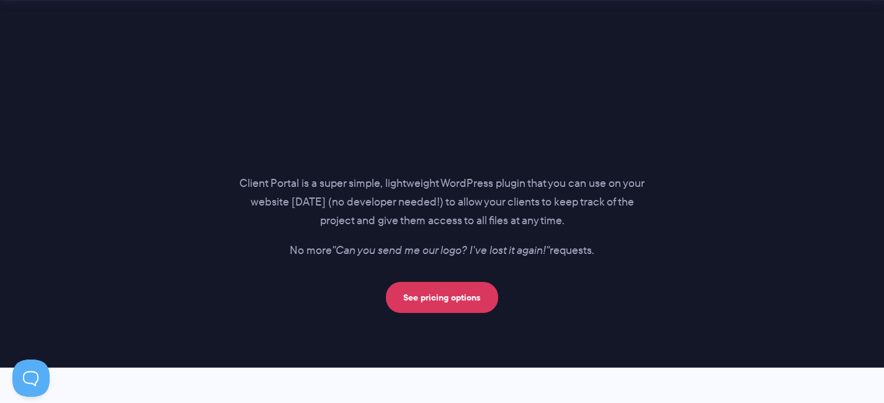
scroll to position [1576, 0]
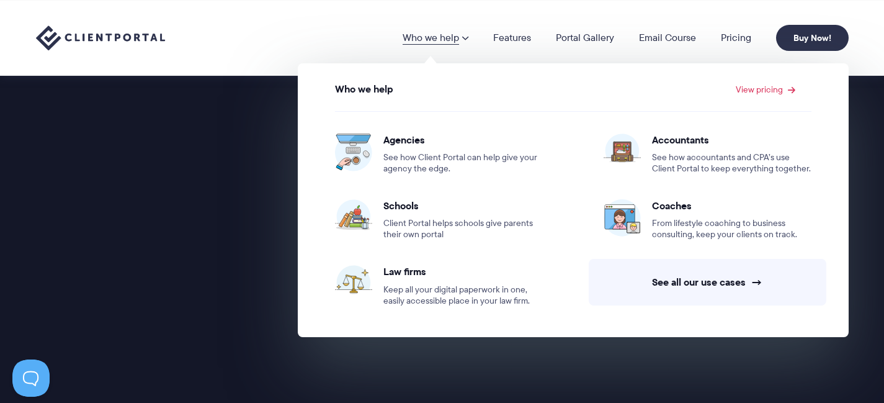
click at [455, 35] on link "Who we help" at bounding box center [436, 38] width 66 height 10
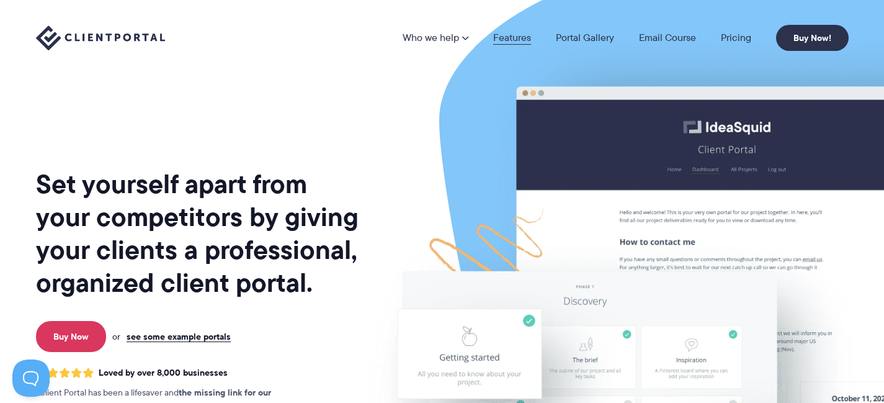
click at [504, 39] on link "Features" at bounding box center [512, 38] width 38 height 10
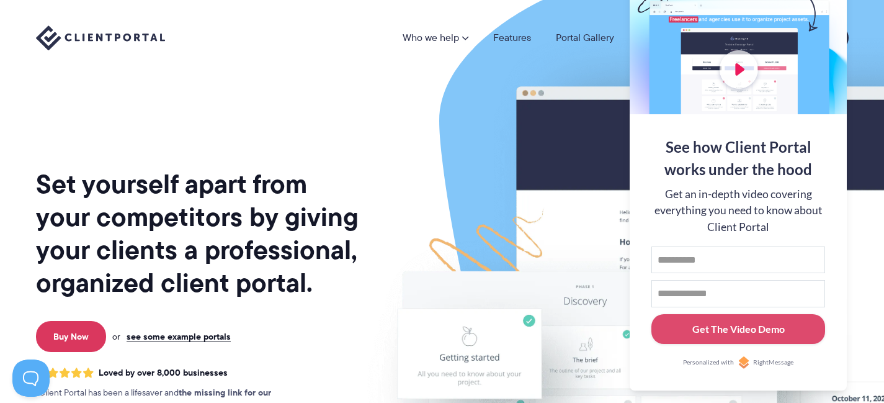
click at [492, 99] on img at bounding box center [693, 307] width 696 height 595
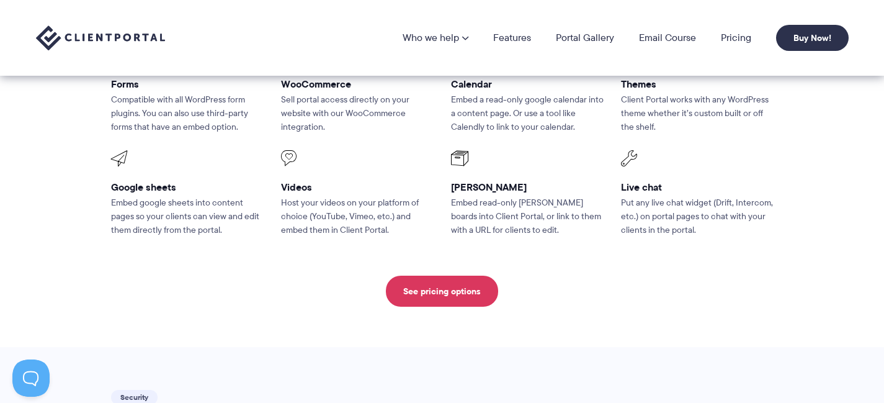
scroll to position [1645, 0]
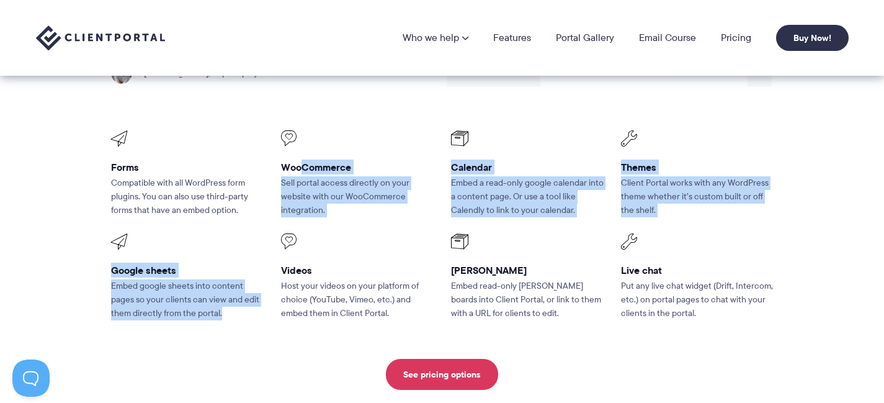
drag, startPoint x: 299, startPoint y: 136, endPoint x: 336, endPoint y: 209, distance: 81.9
click at [336, 209] on ul "Forms Compatible with all WordPress form plugins. You can also use third-party …" at bounding box center [442, 225] width 680 height 207
click at [340, 183] on li "WooCommerce Sell portal access directly on your website with our WooCommerce in…" at bounding box center [357, 174] width 170 height 104
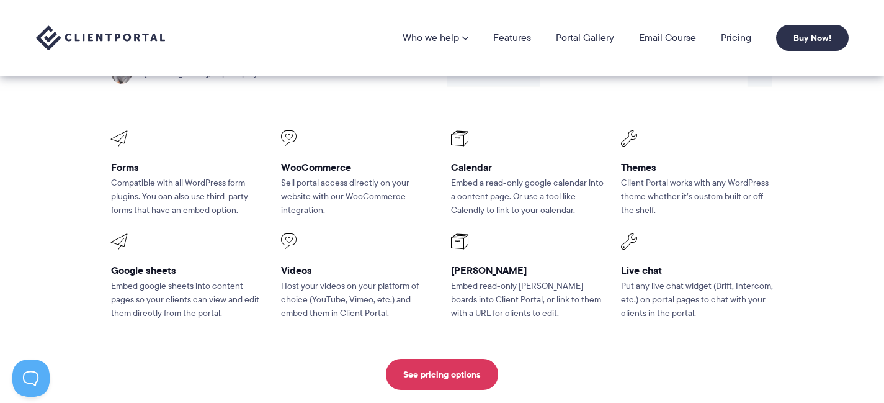
click at [340, 183] on li "WooCommerce Sell portal access directly on your website with our WooCommerce in…" at bounding box center [357, 174] width 170 height 104
click at [330, 176] on p "Sell portal access directly on your website with our WooCommerce integration." at bounding box center [357, 196] width 153 height 41
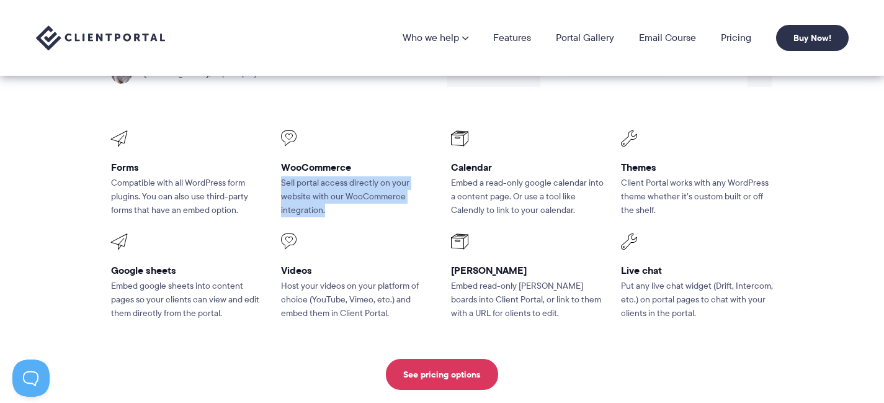
click at [330, 176] on p "Sell portal access directly on your website with our WooCommerce integration." at bounding box center [357, 196] width 153 height 41
click at [323, 176] on p "Sell portal access directly on your website with our WooCommerce integration." at bounding box center [357, 196] width 153 height 41
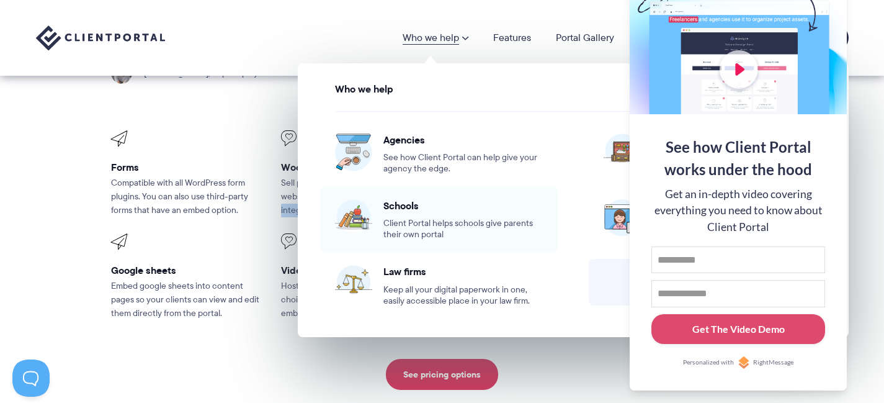
click at [432, 223] on span "Client Portal helps schools give parents their own portal" at bounding box center [464, 229] width 160 height 22
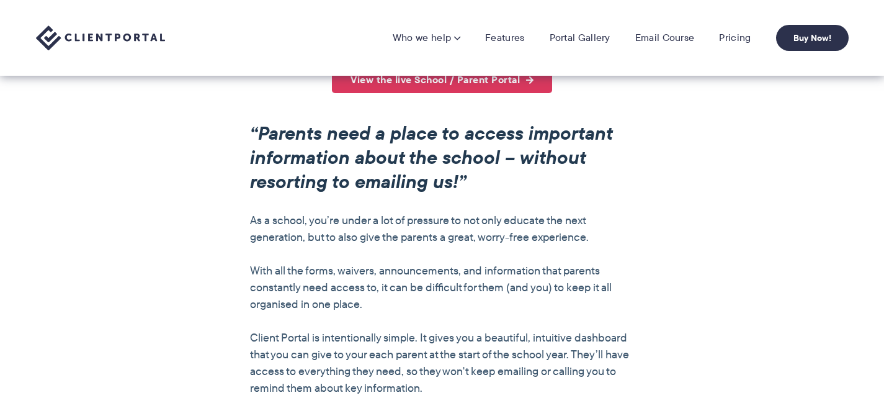
scroll to position [837, 0]
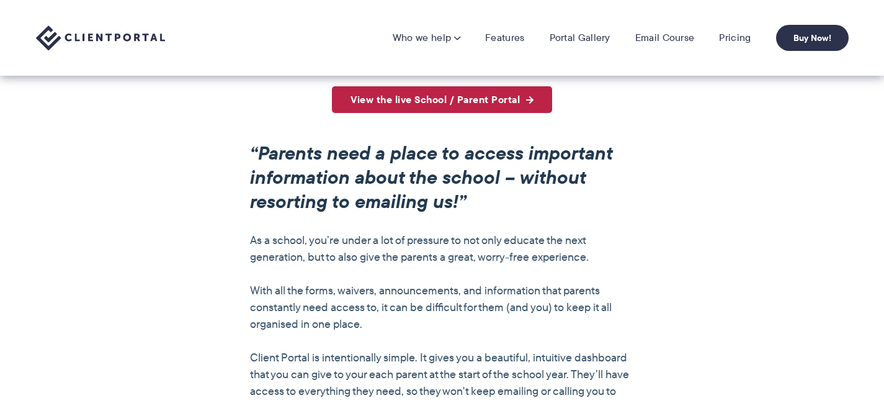
click at [436, 102] on link "View the live School / Parent Portal" at bounding box center [442, 99] width 220 height 27
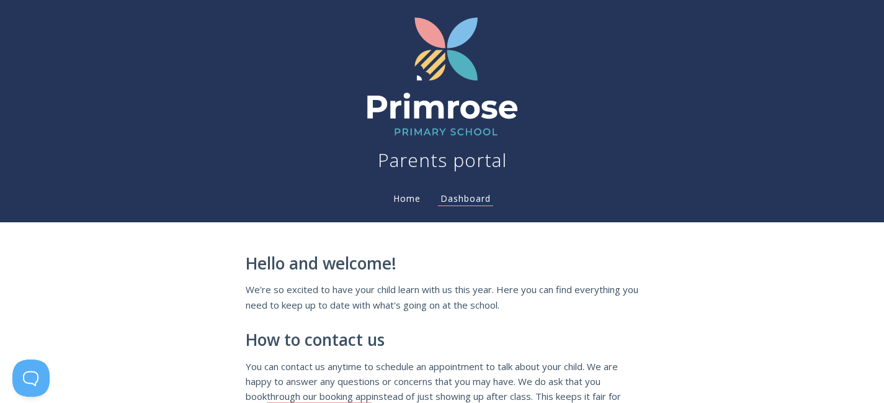
click at [409, 196] on link "Home" at bounding box center [407, 198] width 32 height 12
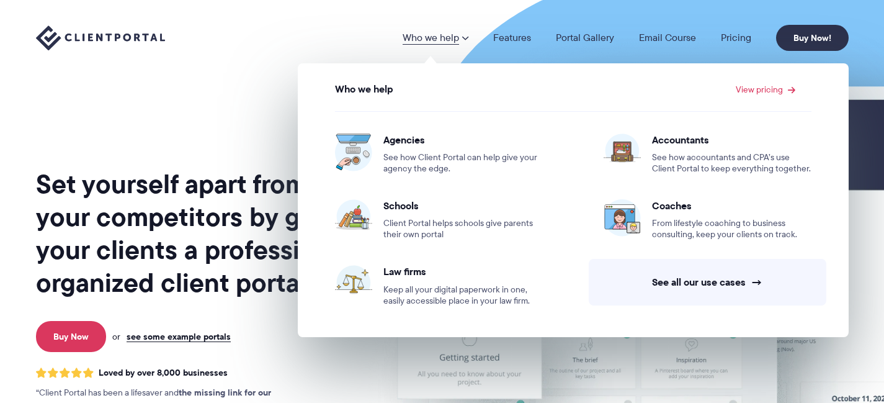
click at [459, 37] on link "Who we help" at bounding box center [436, 38] width 66 height 10
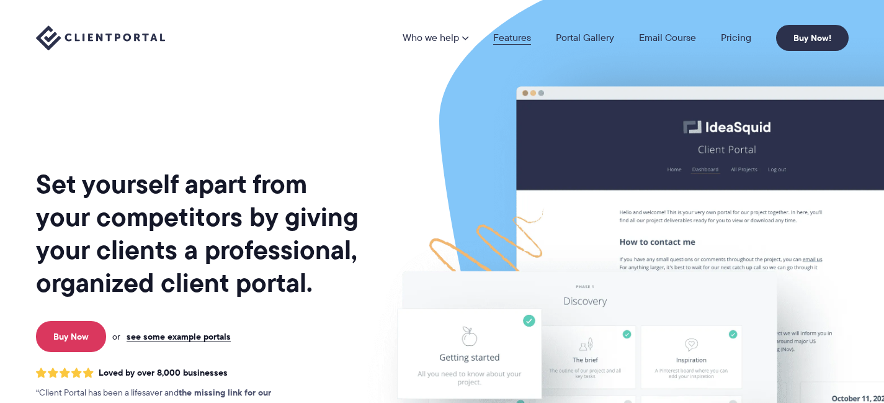
click at [517, 35] on link "Features" at bounding box center [512, 38] width 38 height 10
click at [178, 336] on link "see some example portals" at bounding box center [179, 336] width 104 height 11
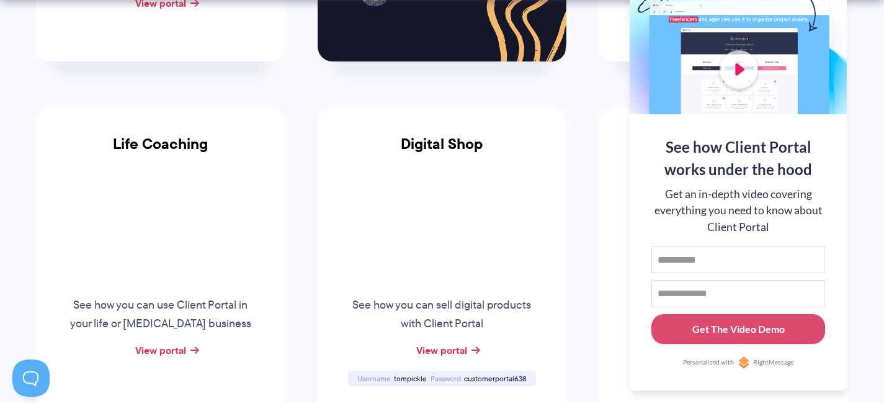
scroll to position [882, 0]
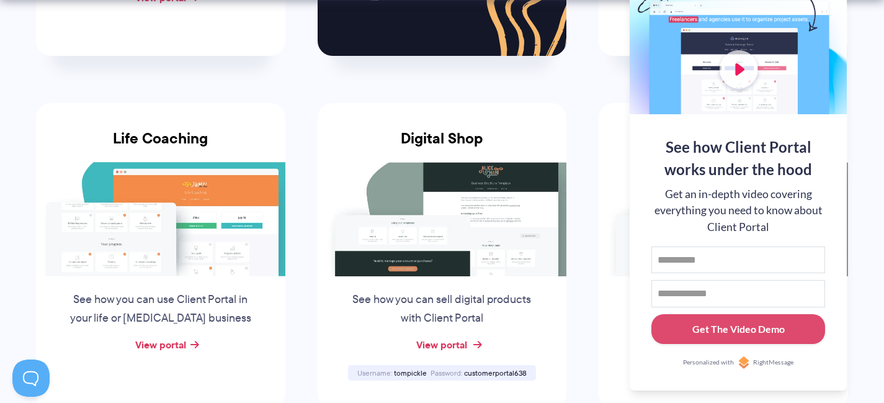
click at [435, 348] on link "View portal" at bounding box center [441, 344] width 51 height 15
click at [418, 369] on span "tompickle" at bounding box center [410, 372] width 33 height 11
copy span "tompickle"
click at [497, 371] on span "customerportal638" at bounding box center [495, 372] width 63 height 11
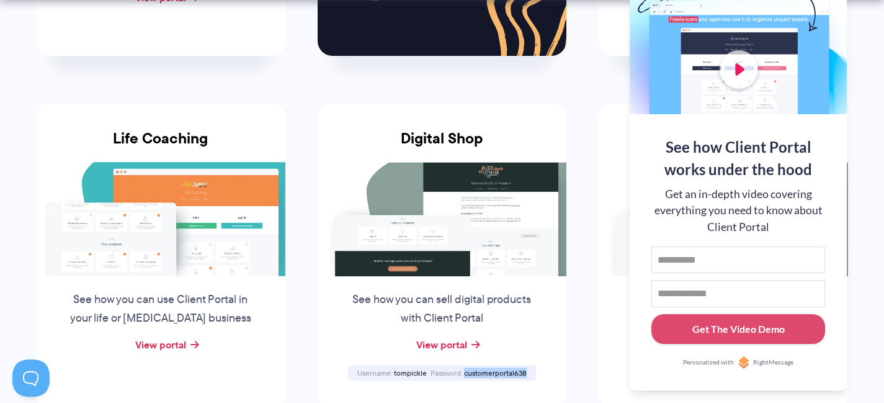
click at [498, 371] on span "customerportal638" at bounding box center [495, 372] width 63 height 11
copy span "customerportal638"
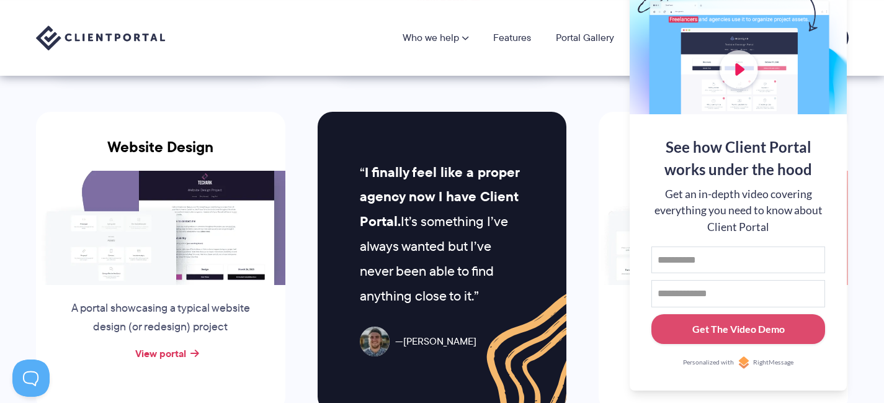
scroll to position [53, 0]
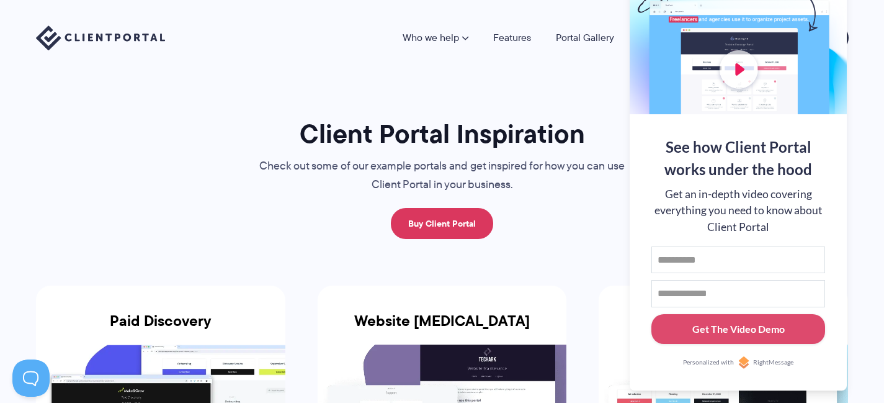
click at [545, 220] on div "Client Portal Inspiration Check out some of our example portals and get inspire…" at bounding box center [443, 178] width 416 height 122
click at [137, 32] on img at bounding box center [100, 37] width 129 height 25
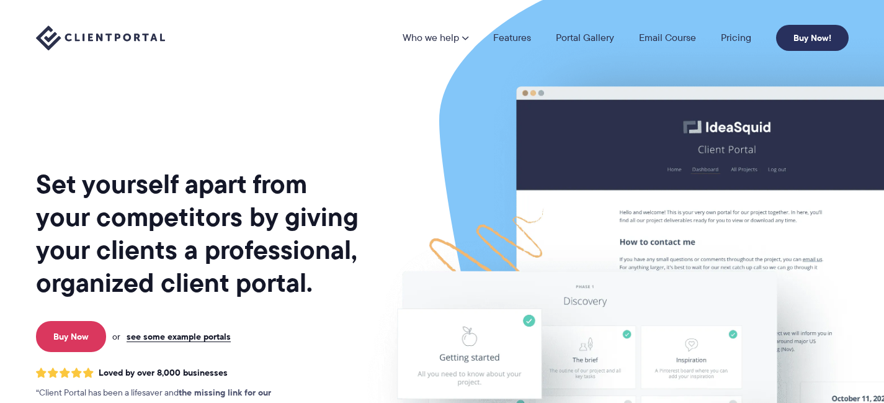
click at [806, 40] on link "Buy Now!" at bounding box center [812, 38] width 73 height 26
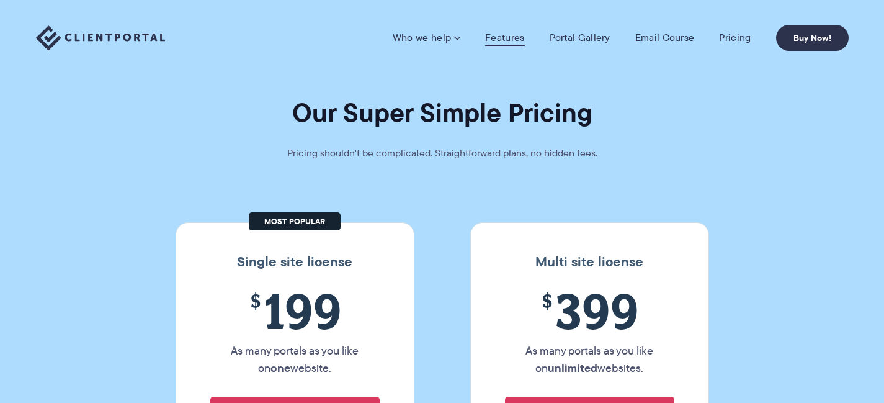
click at [500, 37] on link "Features" at bounding box center [504, 38] width 39 height 12
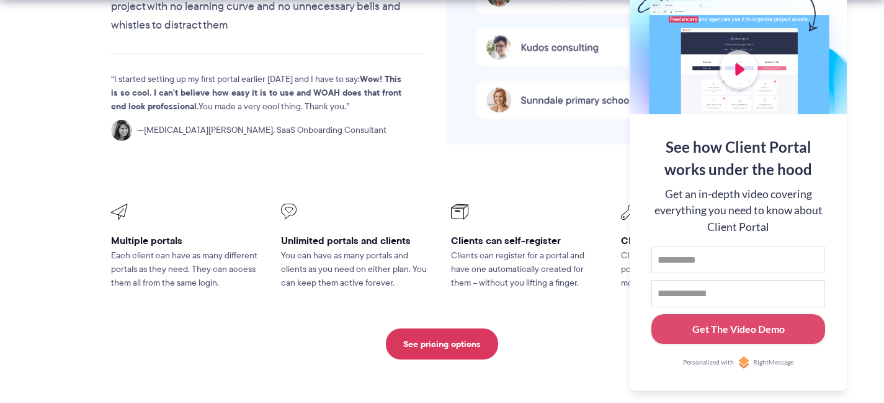
scroll to position [2923, 0]
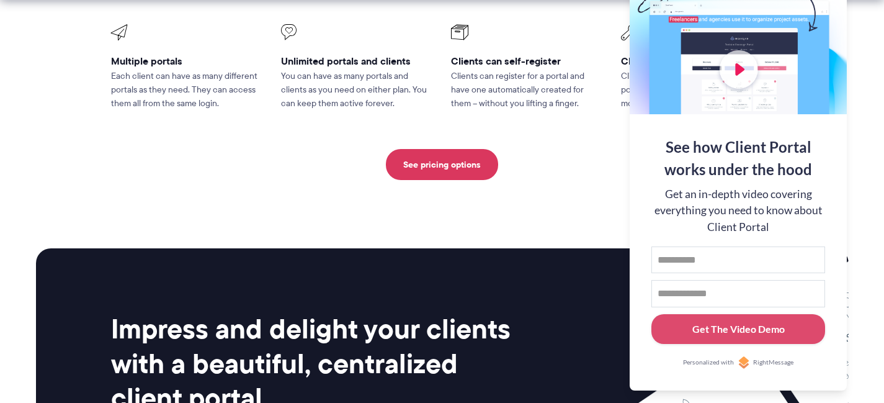
click at [286, 149] on div "See pricing options" at bounding box center [442, 164] width 663 height 31
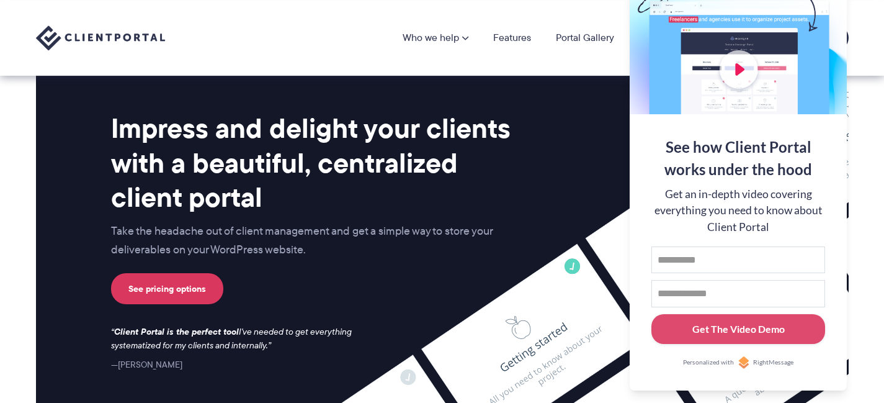
scroll to position [3111, 0]
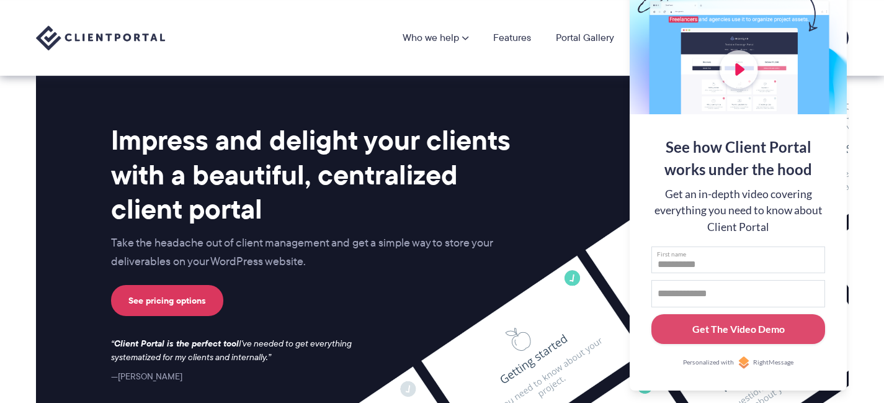
click at [738, 254] on input "First name" at bounding box center [739, 259] width 174 height 27
type input "******"
type input "**********"
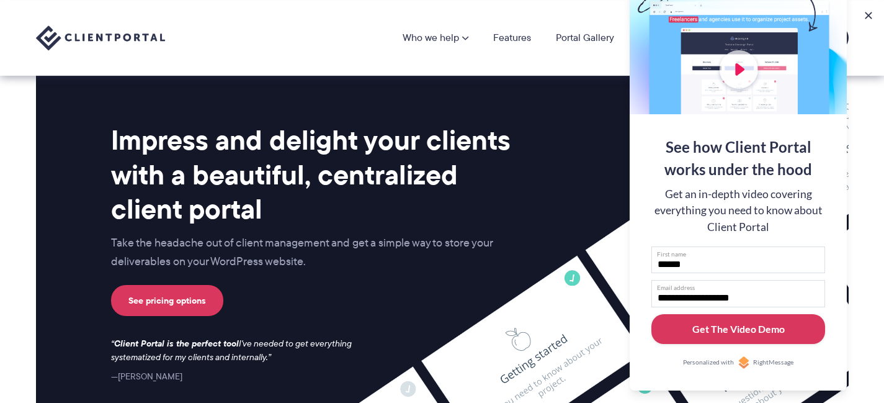
click at [777, 331] on div "Get The Video Demo" at bounding box center [739, 328] width 92 height 15
